Goal: Task Accomplishment & Management: Manage account settings

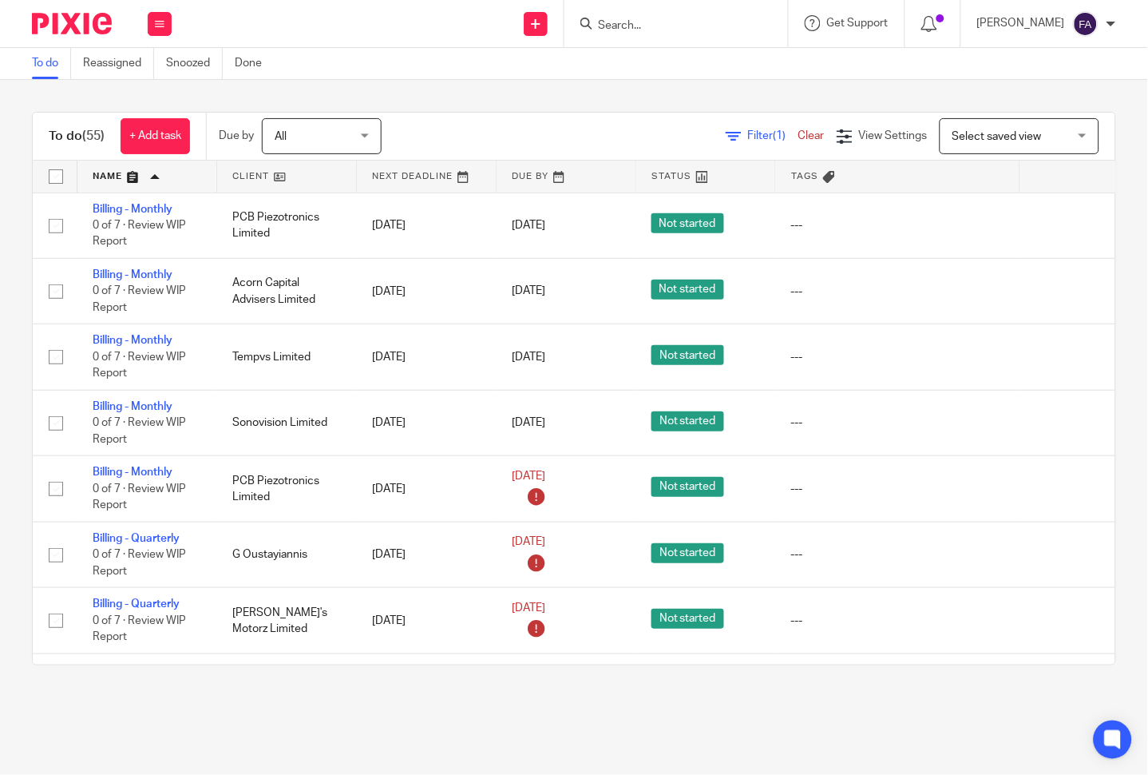
click at [259, 184] on link at bounding box center [286, 176] width 139 height 32
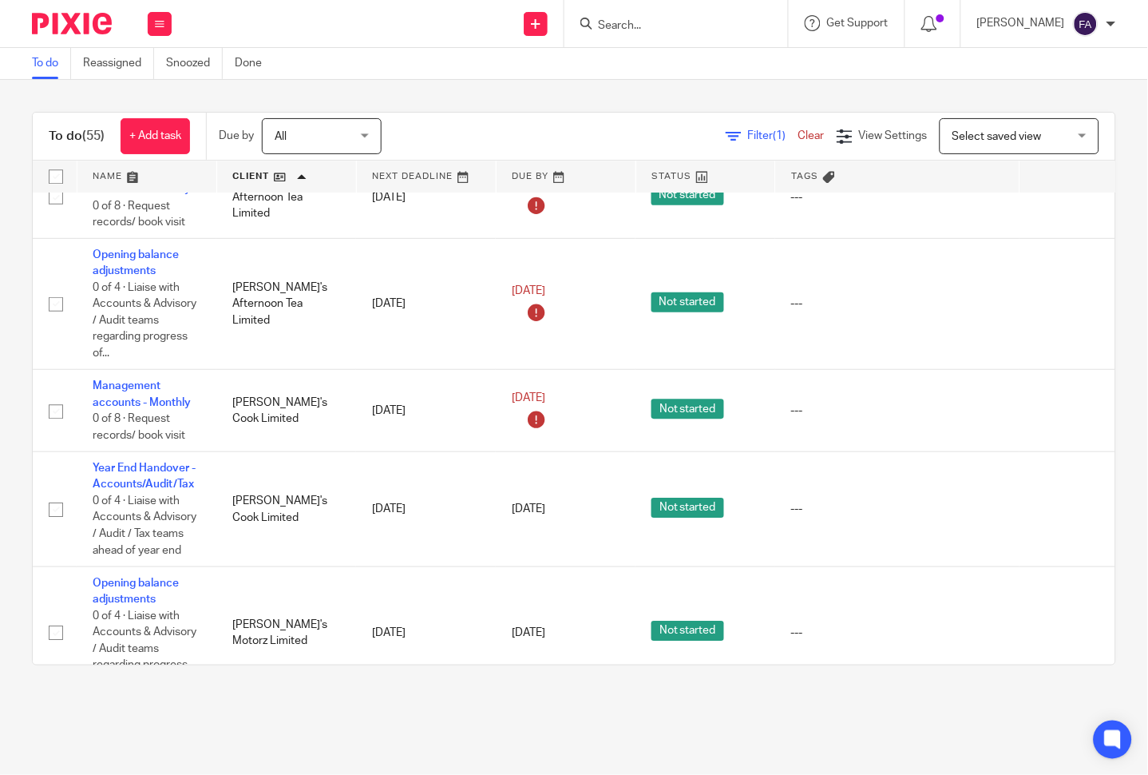
scroll to position [887, 0]
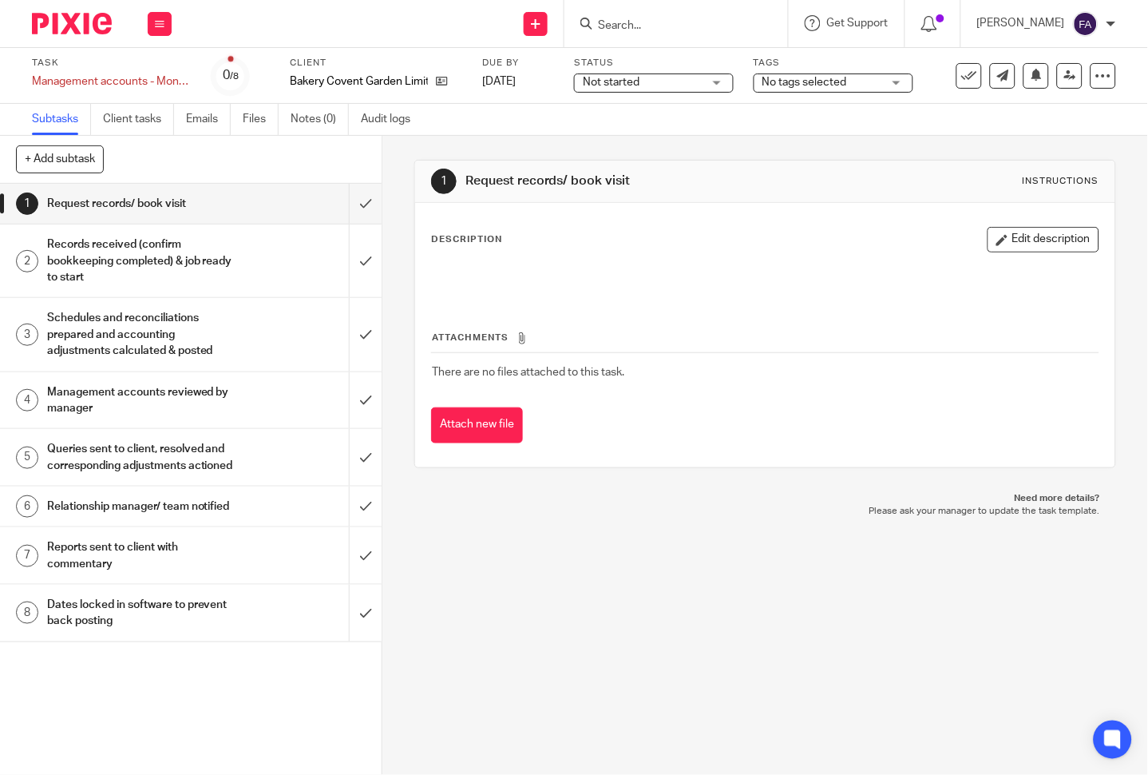
click at [768, 77] on span "No tags selected" at bounding box center [805, 82] width 85 height 11
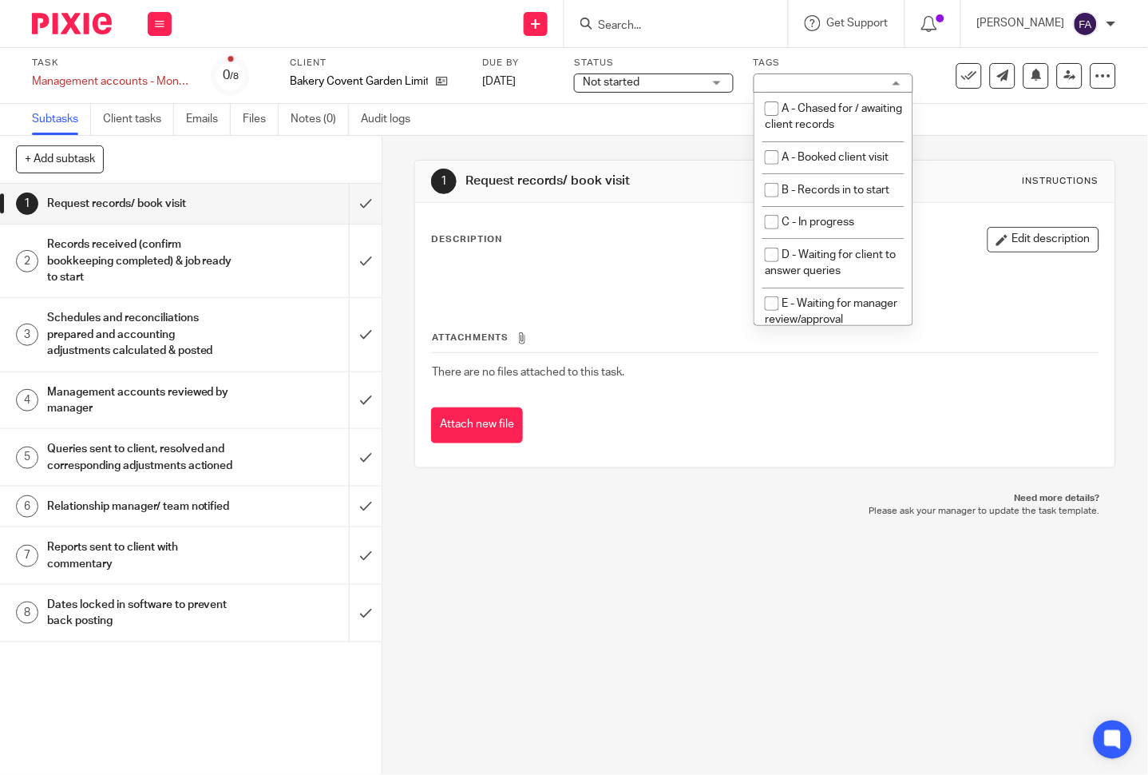
click at [666, 76] on span "Not started" at bounding box center [643, 82] width 120 height 17
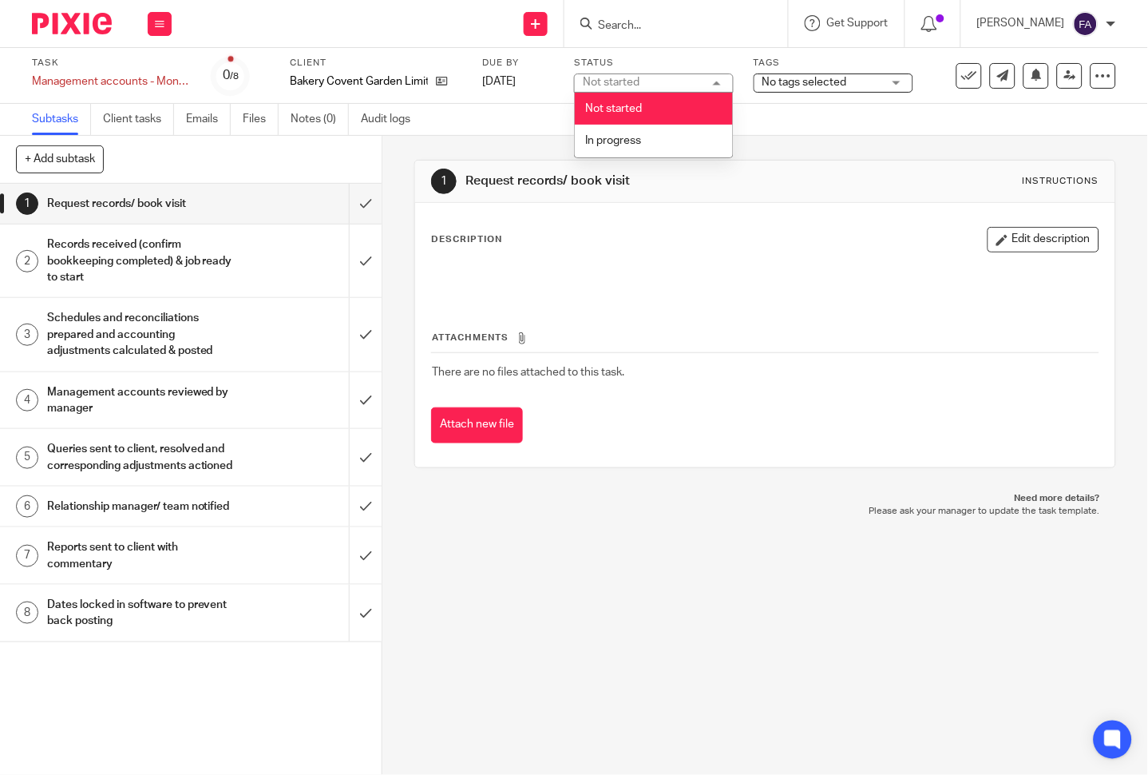
click at [785, 80] on span "No tags selected" at bounding box center [805, 82] width 85 height 11
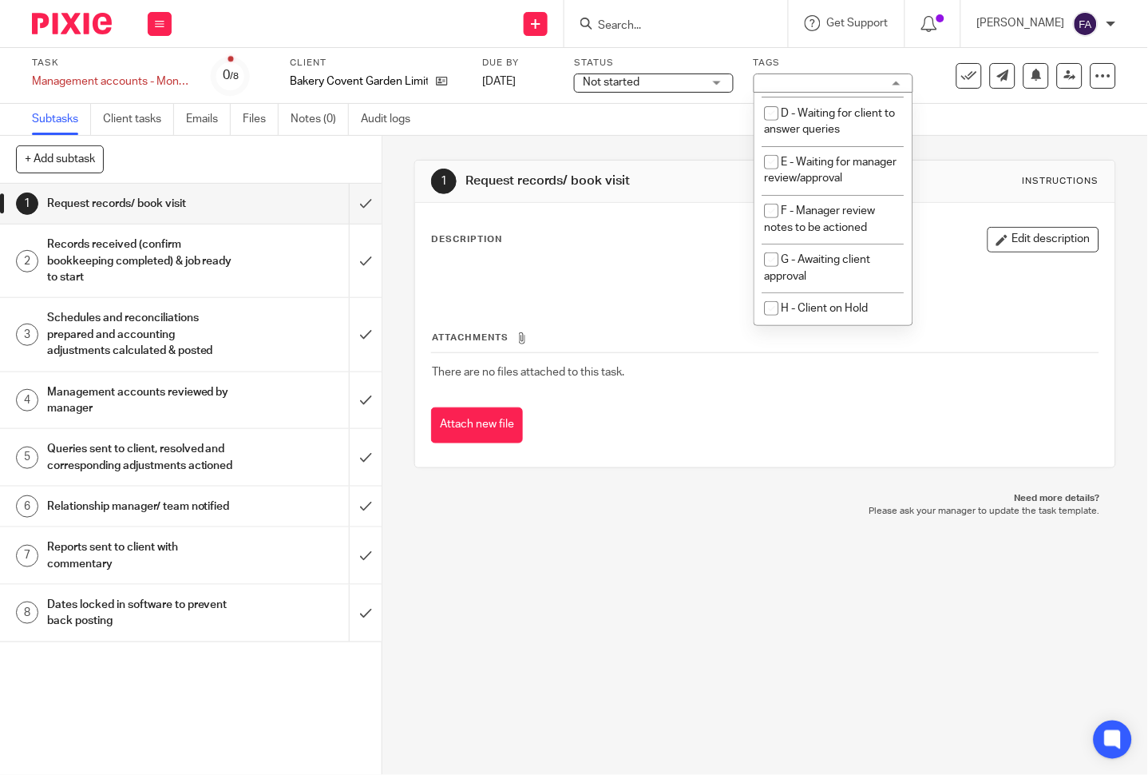
scroll to position [196, 0]
click at [825, 166] on li "E - Waiting for manager review/approval" at bounding box center [834, 170] width 158 height 49
checkbox input "true"
click at [956, 142] on div "1 Request records/ book visit Instructions Description Edit description Attachm…" at bounding box center [765, 314] width 702 height 356
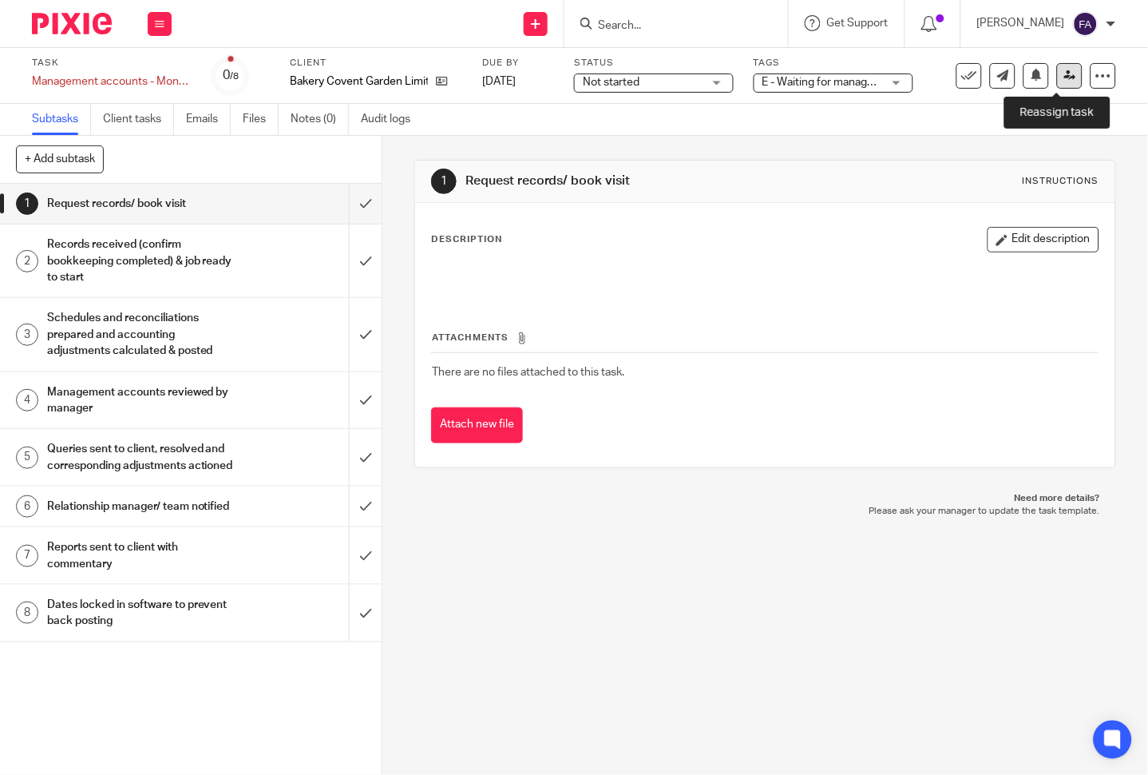
click at [1057, 70] on link at bounding box center [1070, 76] width 26 height 26
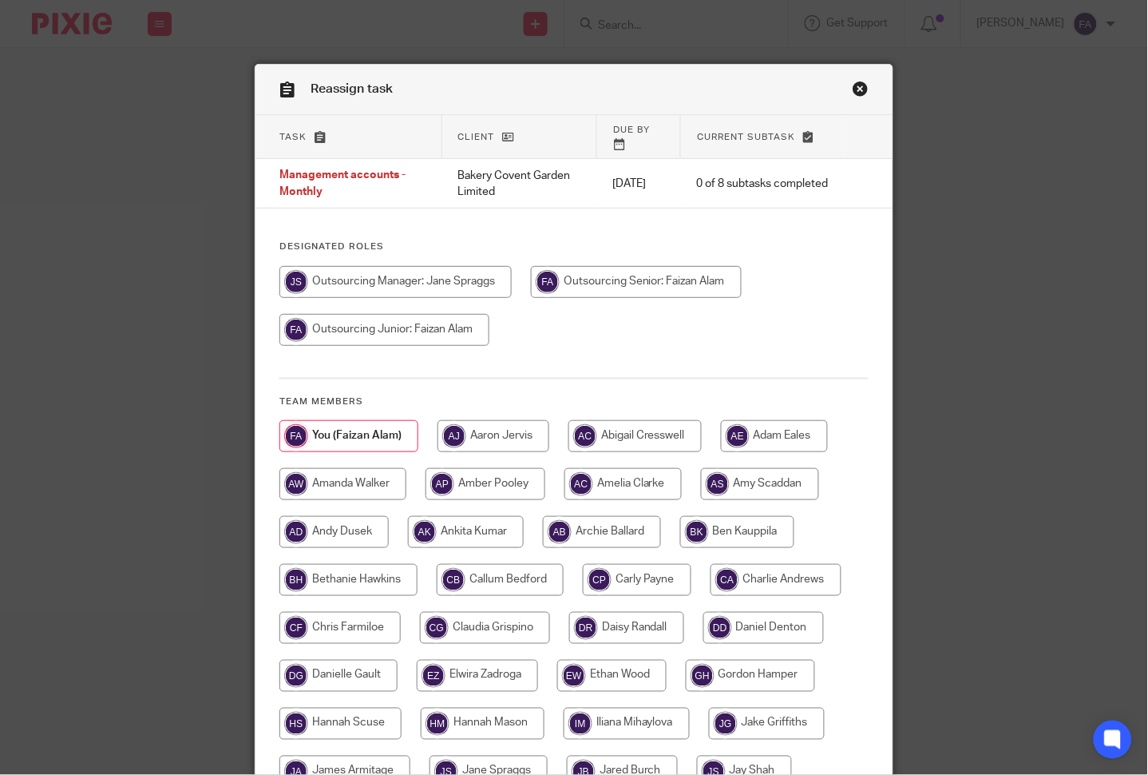
click at [385, 268] on input "radio" at bounding box center [395, 282] width 232 height 32
radio input "true"
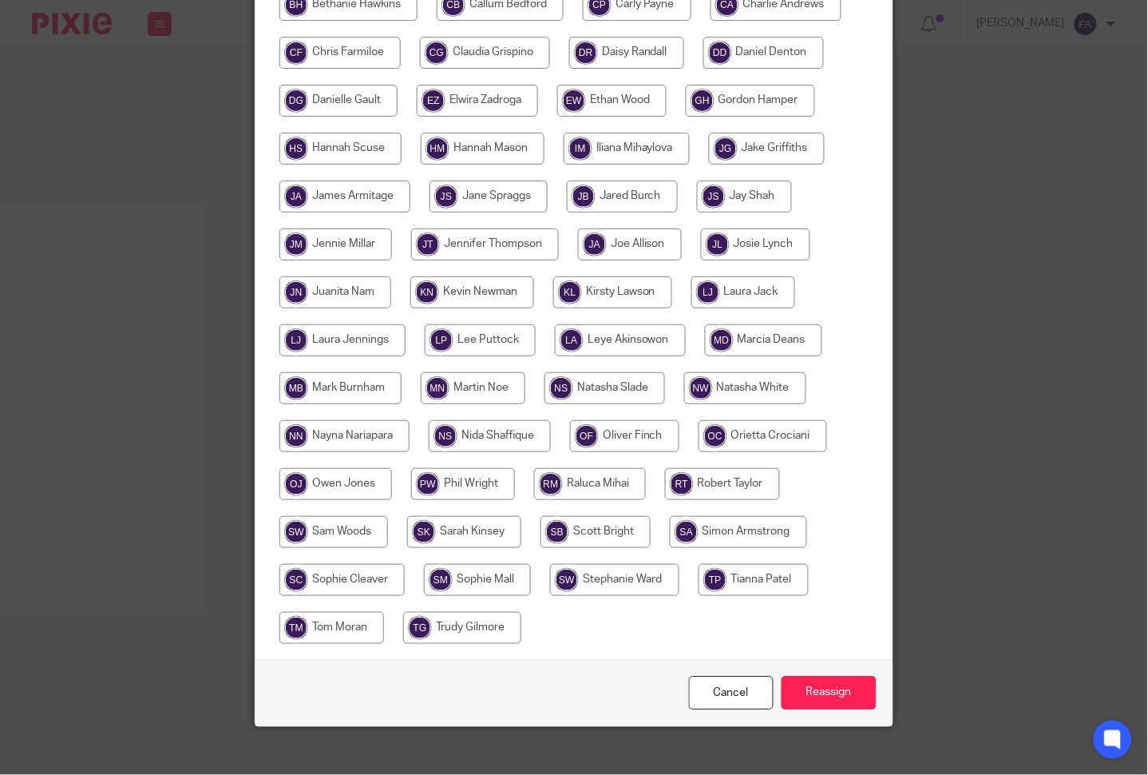
scroll to position [580, 0]
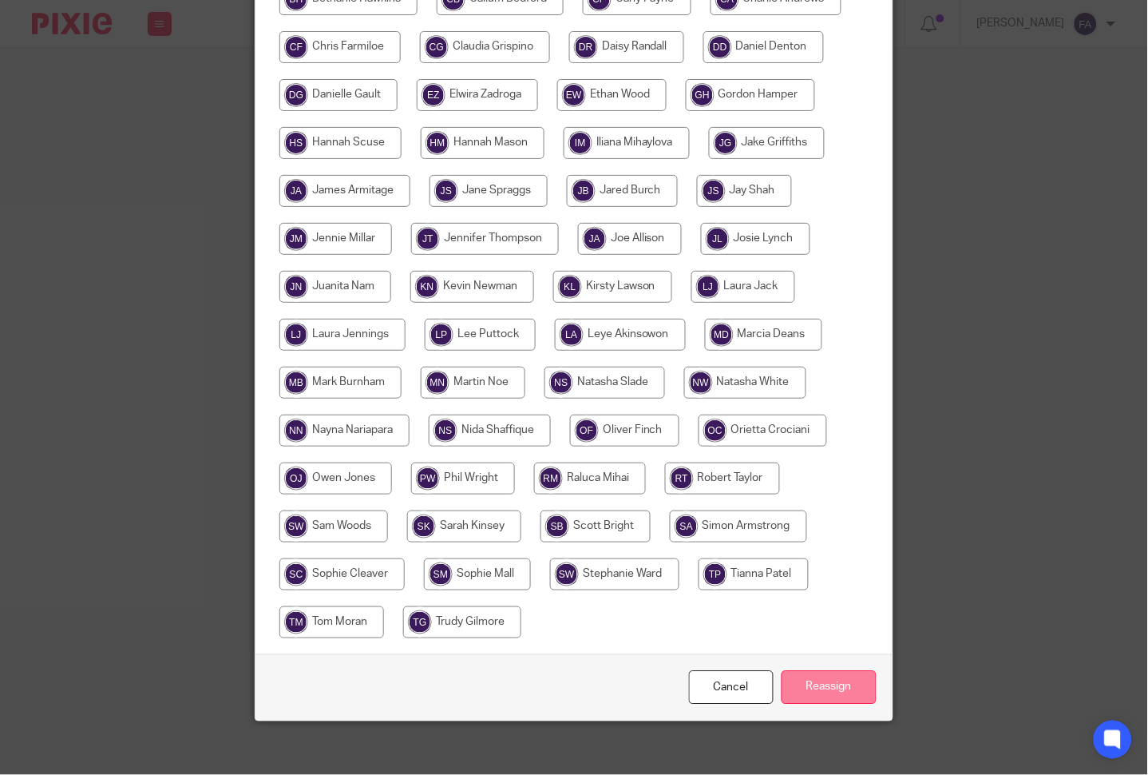
click at [810, 671] on input "Reassign" at bounding box center [829, 688] width 95 height 34
